Goal: Information Seeking & Learning: Understand process/instructions

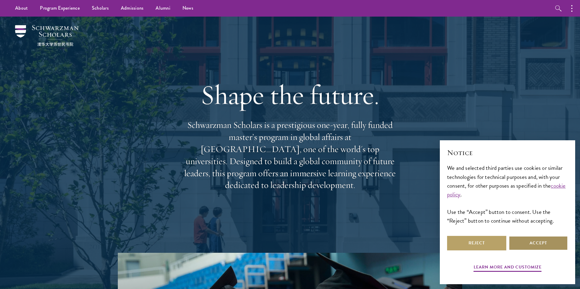
click at [537, 247] on button "Accept" at bounding box center [538, 243] width 59 height 15
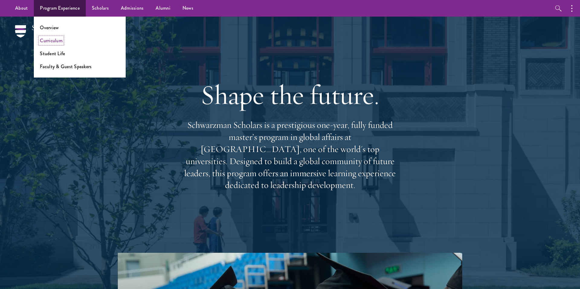
click at [53, 41] on link "Curriculum" at bounding box center [51, 40] width 23 height 7
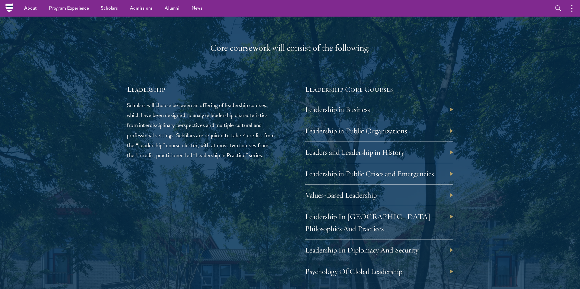
scroll to position [964, 0]
click at [326, 112] on link "Leadership in Business" at bounding box center [342, 109] width 65 height 9
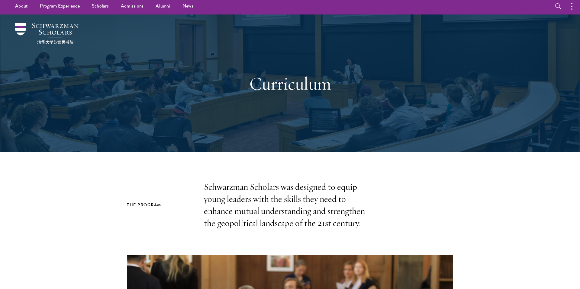
scroll to position [0, 0]
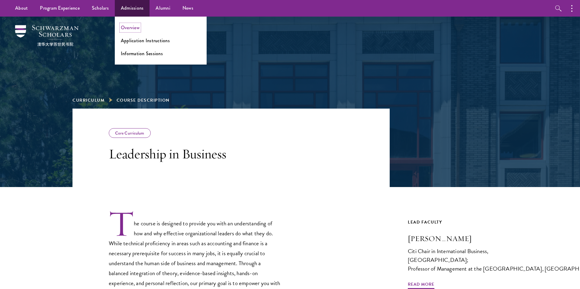
click at [134, 27] on link "Overview" at bounding box center [130, 27] width 19 height 7
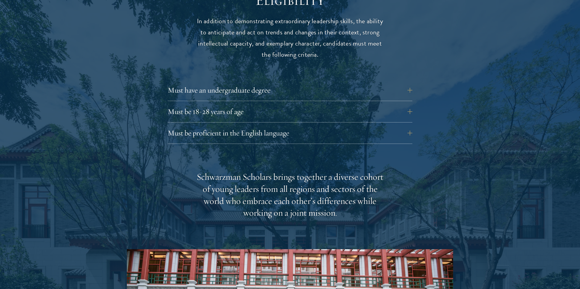
scroll to position [813, 0]
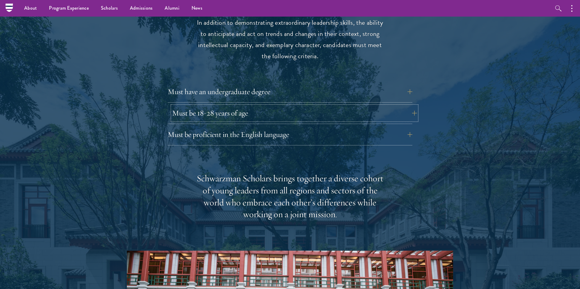
click at [414, 106] on button "Must be 18-28 years of age" at bounding box center [294, 113] width 245 height 15
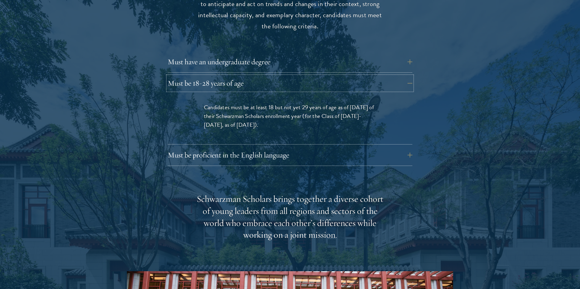
scroll to position [844, 0]
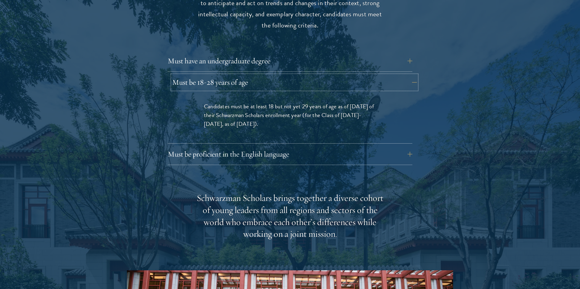
click at [411, 75] on button "Must be 18-28 years of age" at bounding box center [294, 82] width 245 height 15
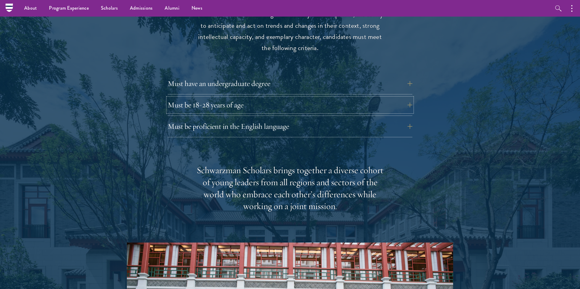
scroll to position [820, 0]
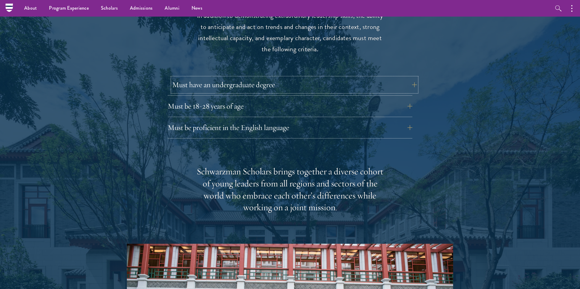
click at [409, 78] on button "Must have an undergraduate degree" at bounding box center [294, 85] width 245 height 15
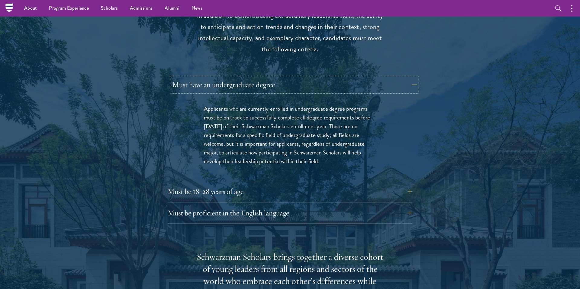
click at [412, 78] on button "Must have an undergraduate degree" at bounding box center [294, 85] width 245 height 15
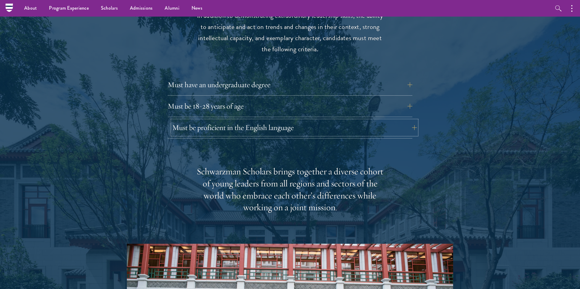
click at [322, 121] on button "Must be proficient in the English language" at bounding box center [294, 128] width 245 height 15
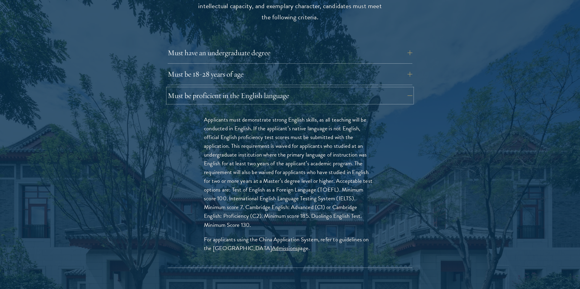
scroll to position [853, 0]
click at [326, 88] on button "Must be proficient in the English language" at bounding box center [294, 95] width 245 height 15
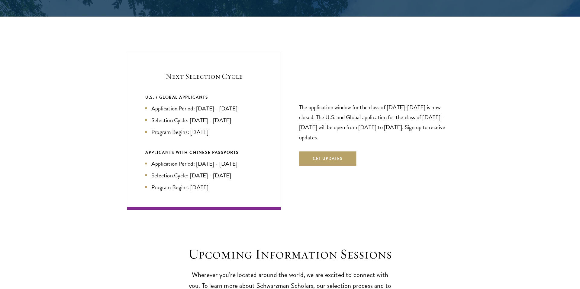
scroll to position [1262, 0]
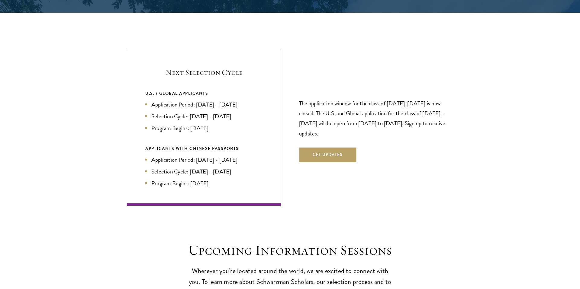
drag, startPoint x: 199, startPoint y: 93, endPoint x: 246, endPoint y: 92, distance: 47.5
click at [246, 100] on li "Application Period: [DATE] - [DATE]" at bounding box center [203, 104] width 117 height 9
click at [363, 98] on p "The application window for the class of [DATE]-[DATE] is now closed. The U.S. a…" at bounding box center [376, 118] width 154 height 40
drag, startPoint x: 388, startPoint y: 92, endPoint x: 415, endPoint y: 90, distance: 27.6
click at [415, 98] on p "The application window for the class of [DATE]-[DATE] is now closed. The U.S. a…" at bounding box center [376, 118] width 154 height 40
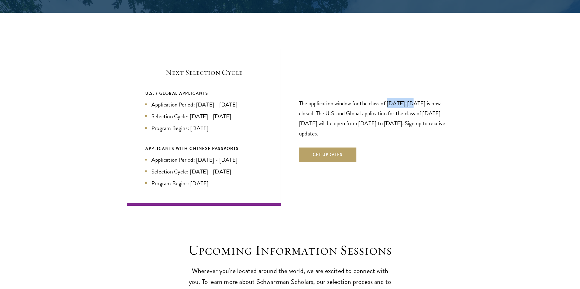
click at [396, 98] on p "The application window for the class of [DATE]-[DATE] is now closed. The U.S. a…" at bounding box center [376, 118] width 154 height 40
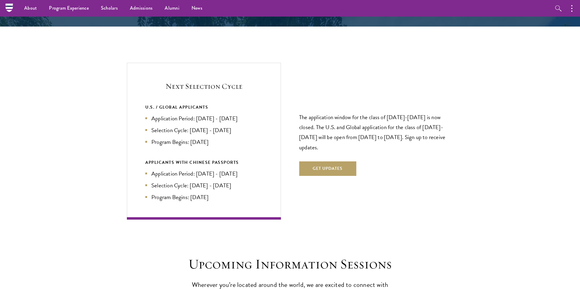
scroll to position [1247, 0]
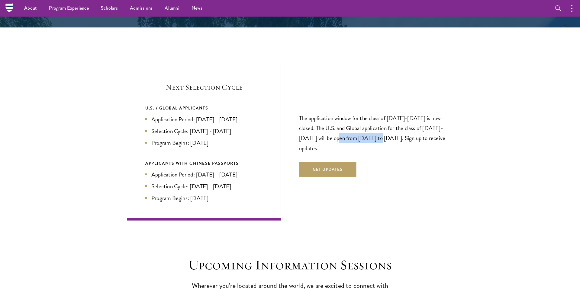
drag, startPoint x: 325, startPoint y: 126, endPoint x: 361, endPoint y: 122, distance: 36.5
click at [363, 122] on p "The application window for the class of [DATE]-[DATE] is now closed. The U.S. a…" at bounding box center [376, 133] width 154 height 40
click at [192, 127] on li "Selection Cycle: [DATE] - [DATE]" at bounding box center [203, 131] width 117 height 9
drag, startPoint x: 192, startPoint y: 119, endPoint x: 229, endPoint y: 120, distance: 37.5
click at [229, 127] on li "Selection Cycle: [DATE] - [DATE]" at bounding box center [203, 131] width 117 height 9
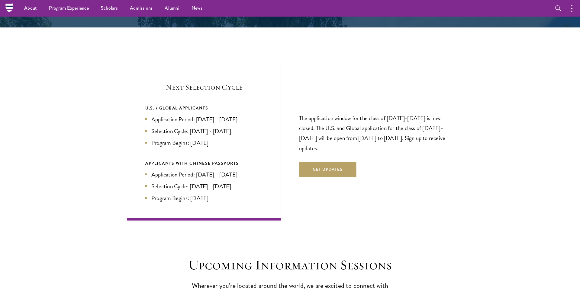
click at [210, 139] on li "Program Begins: [DATE]" at bounding box center [203, 143] width 117 height 9
drag, startPoint x: 199, startPoint y: 107, endPoint x: 243, endPoint y: 105, distance: 43.8
click at [243, 115] on li "Application Period: [DATE] - [DATE]" at bounding box center [203, 119] width 117 height 9
drag, startPoint x: 196, startPoint y: 108, endPoint x: 249, endPoint y: 107, distance: 52.6
click at [249, 115] on li "Application Period: [DATE] - [DATE]" at bounding box center [203, 119] width 117 height 9
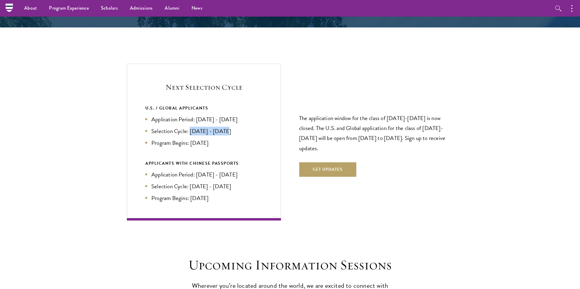
drag, startPoint x: 191, startPoint y: 120, endPoint x: 231, endPoint y: 118, distance: 40.2
click at [231, 127] on li "Selection Cycle: [DATE] - [DATE]" at bounding box center [203, 131] width 117 height 9
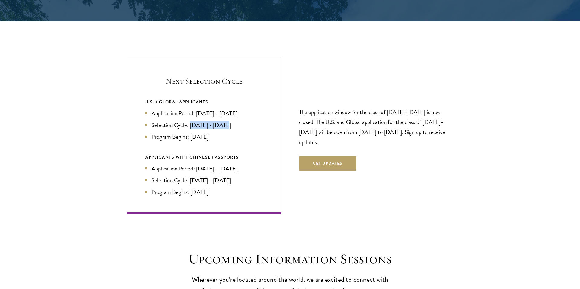
scroll to position [1255, 0]
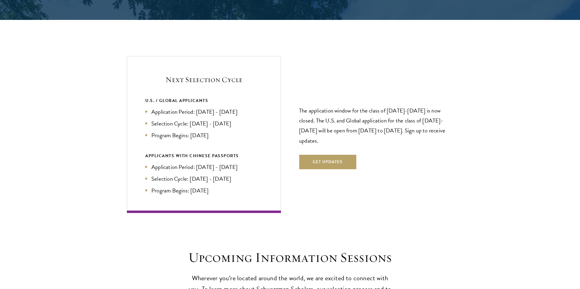
click at [327, 126] on p "The application window for the class of [DATE]-[DATE] is now closed. The U.S. a…" at bounding box center [376, 126] width 154 height 40
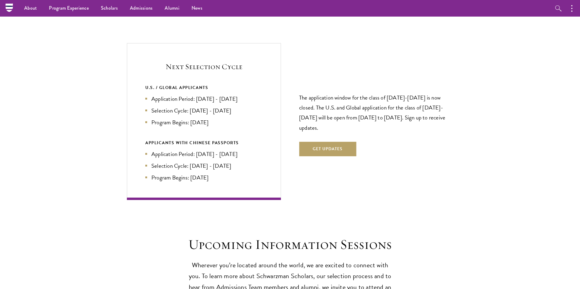
scroll to position [1266, 0]
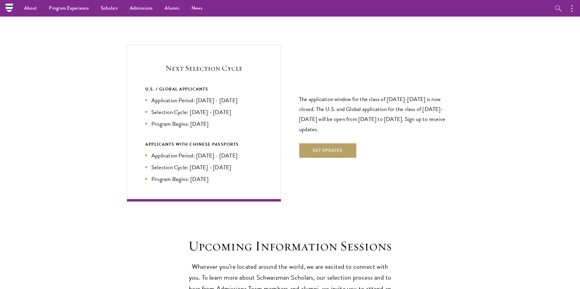
drag, startPoint x: 214, startPoint y: 111, endPoint x: 189, endPoint y: 111, distance: 25.7
click at [189, 120] on li "Program Begins: [DATE]" at bounding box center [203, 124] width 117 height 9
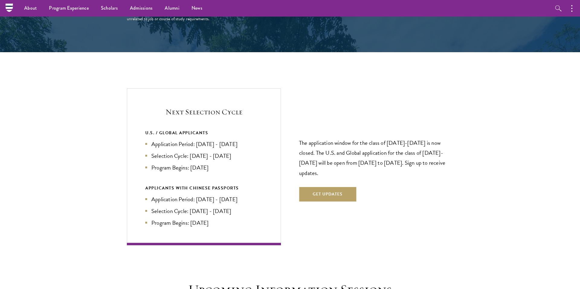
scroll to position [1222, 0]
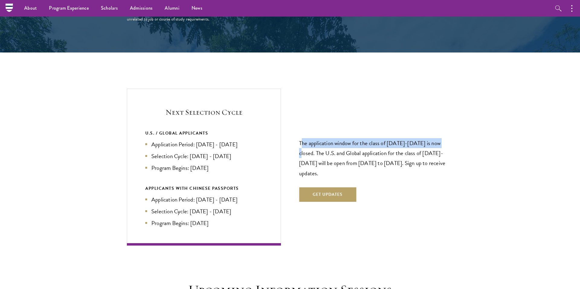
drag, startPoint x: 301, startPoint y: 131, endPoint x: 443, endPoint y: 130, distance: 141.4
click at [443, 138] on p "The application window for the class of [DATE]-[DATE] is now closed. The U.S. a…" at bounding box center [376, 158] width 154 height 40
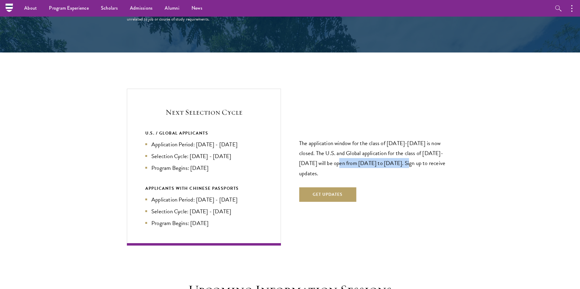
drag, startPoint x: 325, startPoint y: 150, endPoint x: 397, endPoint y: 147, distance: 71.4
click at [397, 147] on p "The application window for the class of [DATE]-[DATE] is now closed. The U.S. a…" at bounding box center [376, 158] width 154 height 40
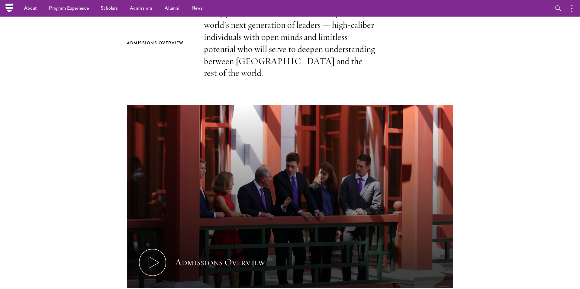
scroll to position [0, 0]
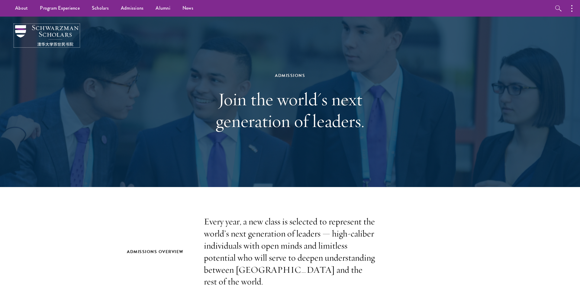
click at [60, 28] on img at bounding box center [46, 35] width 63 height 21
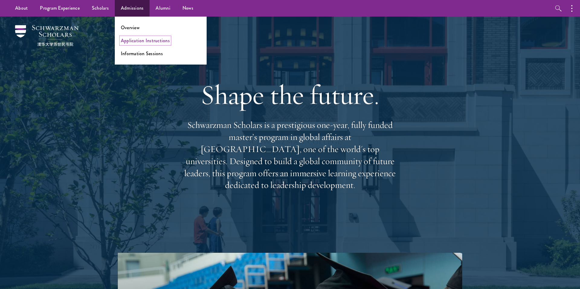
click at [134, 40] on link "Application Instructions" at bounding box center [145, 40] width 49 height 7
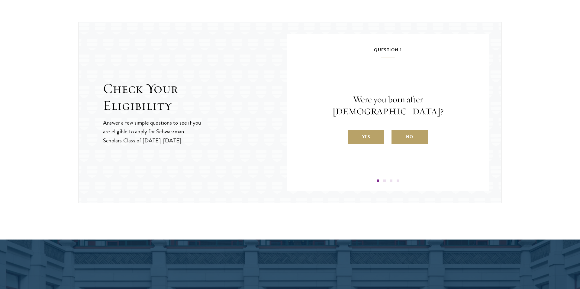
scroll to position [618, 0]
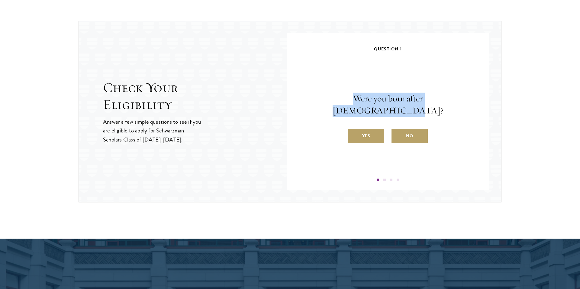
drag, startPoint x: 328, startPoint y: 105, endPoint x: 453, endPoint y: 102, distance: 125.1
click at [453, 102] on p "Were you born after [DEMOGRAPHIC_DATA]?" at bounding box center [388, 105] width 166 height 24
click at [450, 103] on p "Were you born after [DEMOGRAPHIC_DATA]?" at bounding box center [388, 105] width 166 height 24
drag, startPoint x: 397, startPoint y: 105, endPoint x: 453, endPoint y: 103, distance: 56.2
click at [453, 103] on p "Were you born after [DEMOGRAPHIC_DATA]?" at bounding box center [388, 105] width 166 height 24
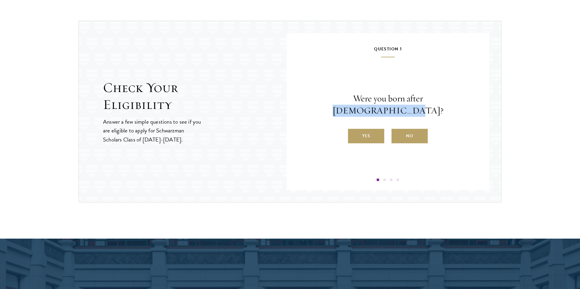
click at [453, 103] on p "Were you born after [DEMOGRAPHIC_DATA]?" at bounding box center [388, 105] width 166 height 24
click at [406, 129] on label "No" at bounding box center [410, 136] width 36 height 15
click at [397, 130] on input "No" at bounding box center [394, 132] width 5 height 5
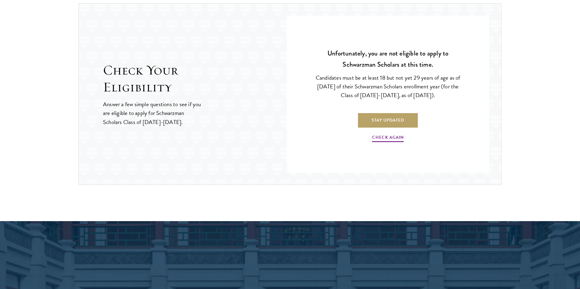
scroll to position [636, 0]
